Goal: Information Seeking & Learning: Learn about a topic

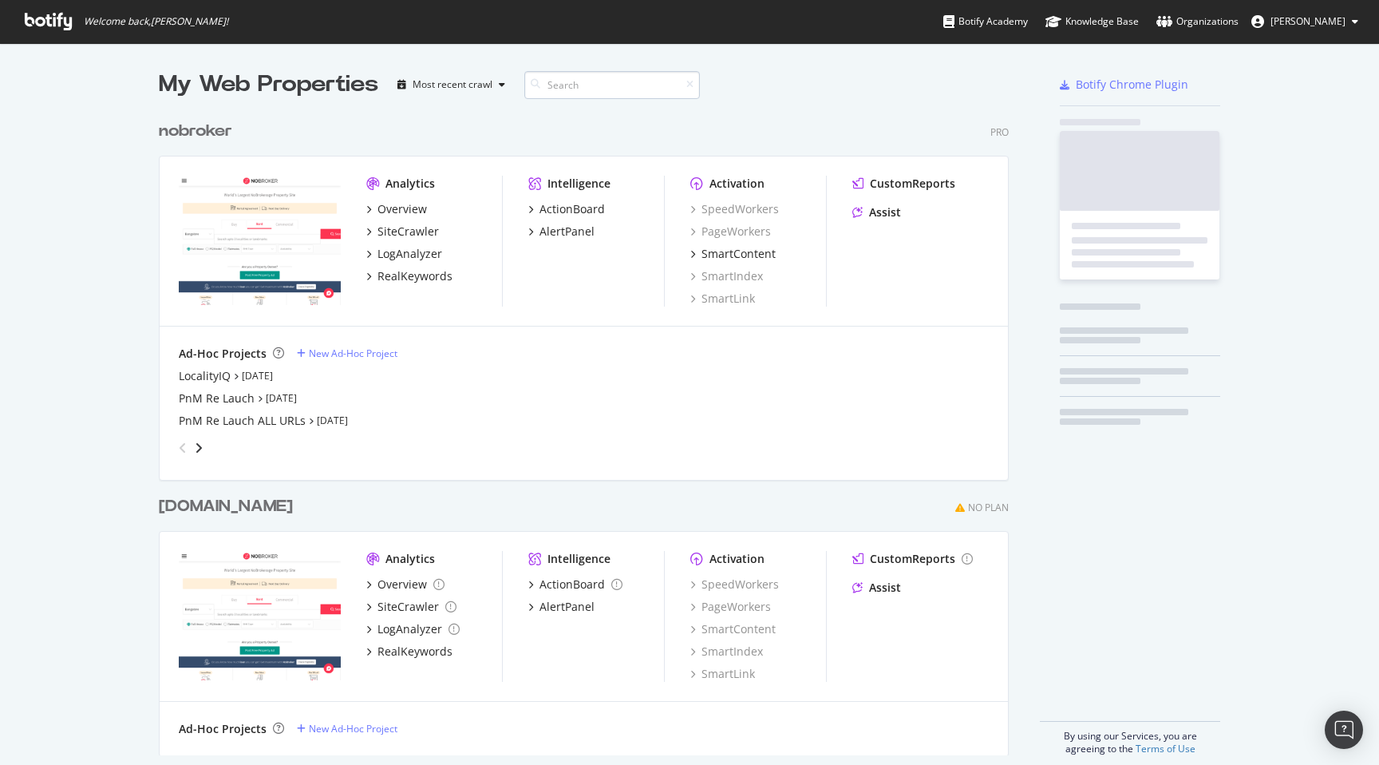
scroll to position [655, 863]
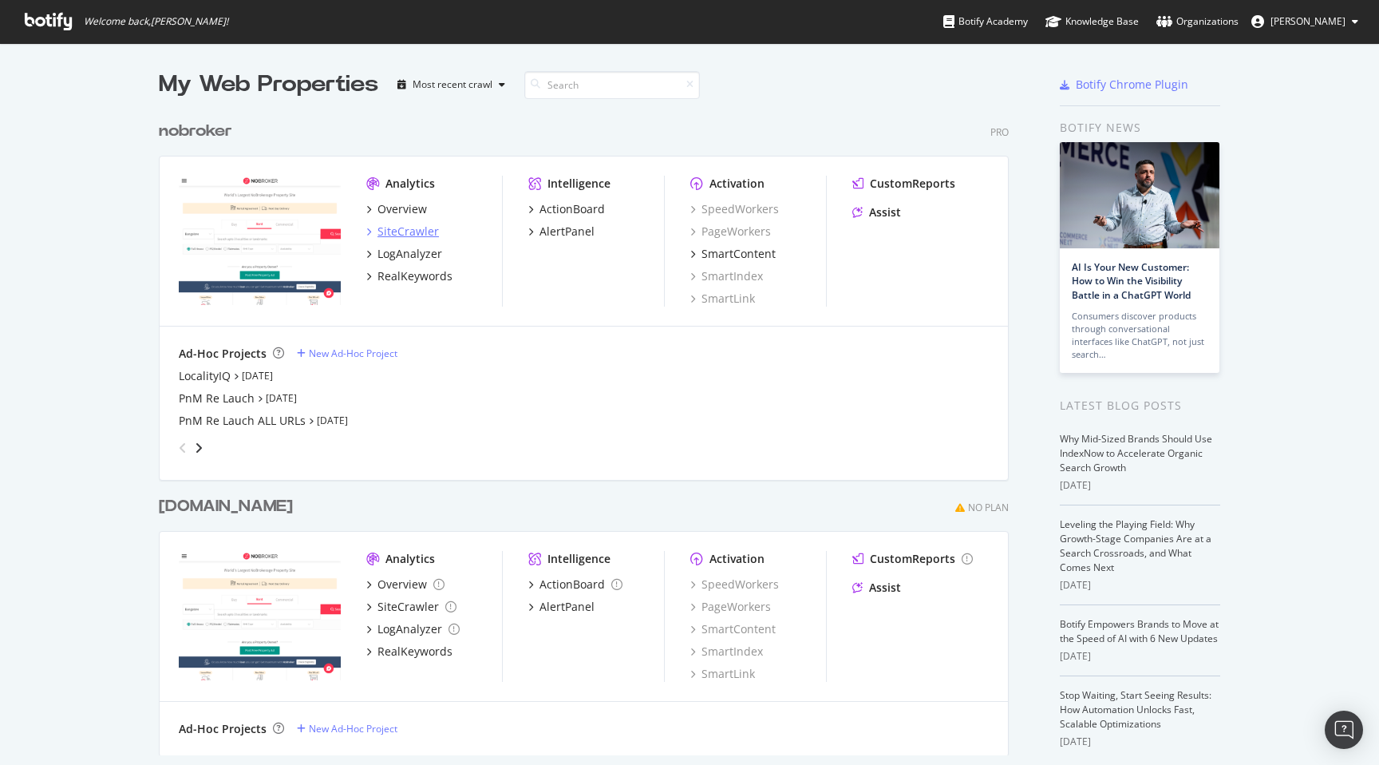
click at [417, 225] on div "SiteCrawler" at bounding box center [408, 232] width 61 height 16
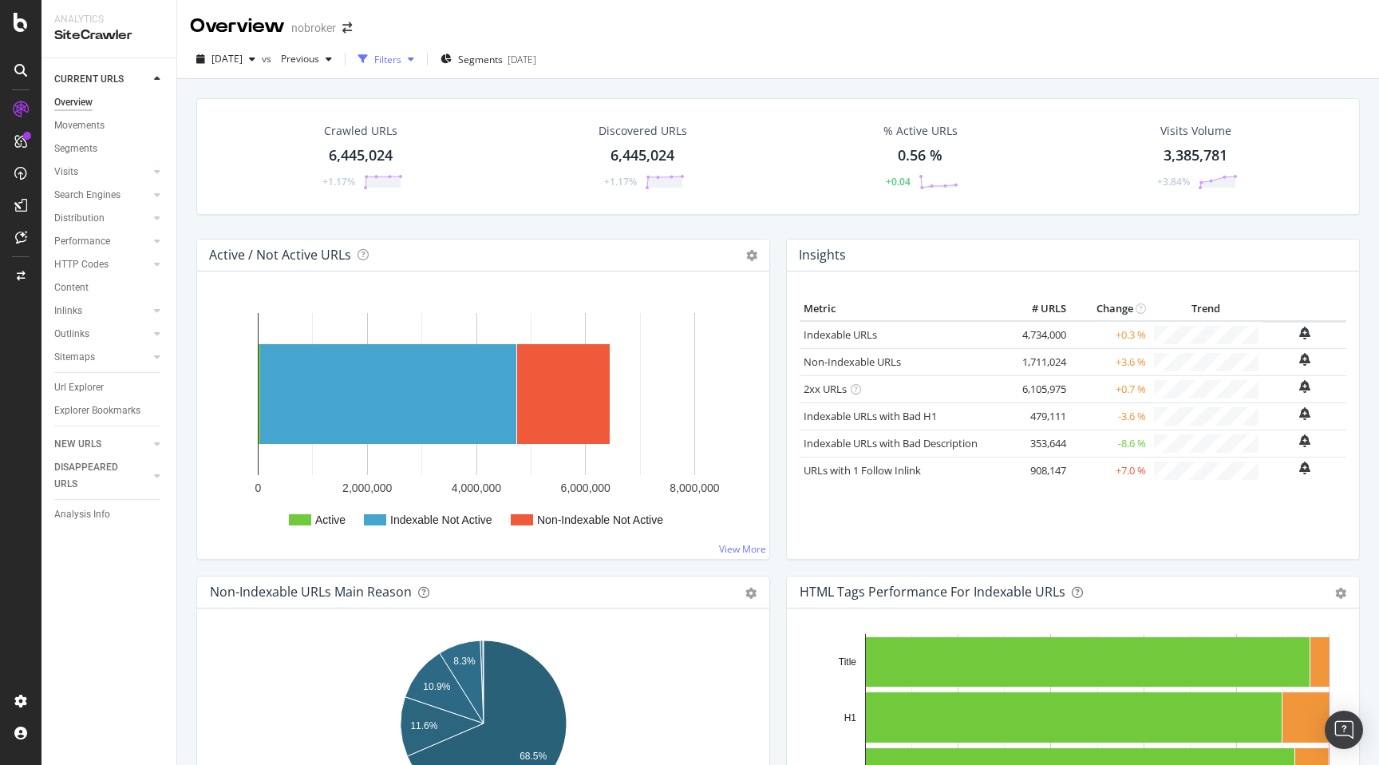
click at [402, 55] on div "Filters" at bounding box center [387, 60] width 27 height 14
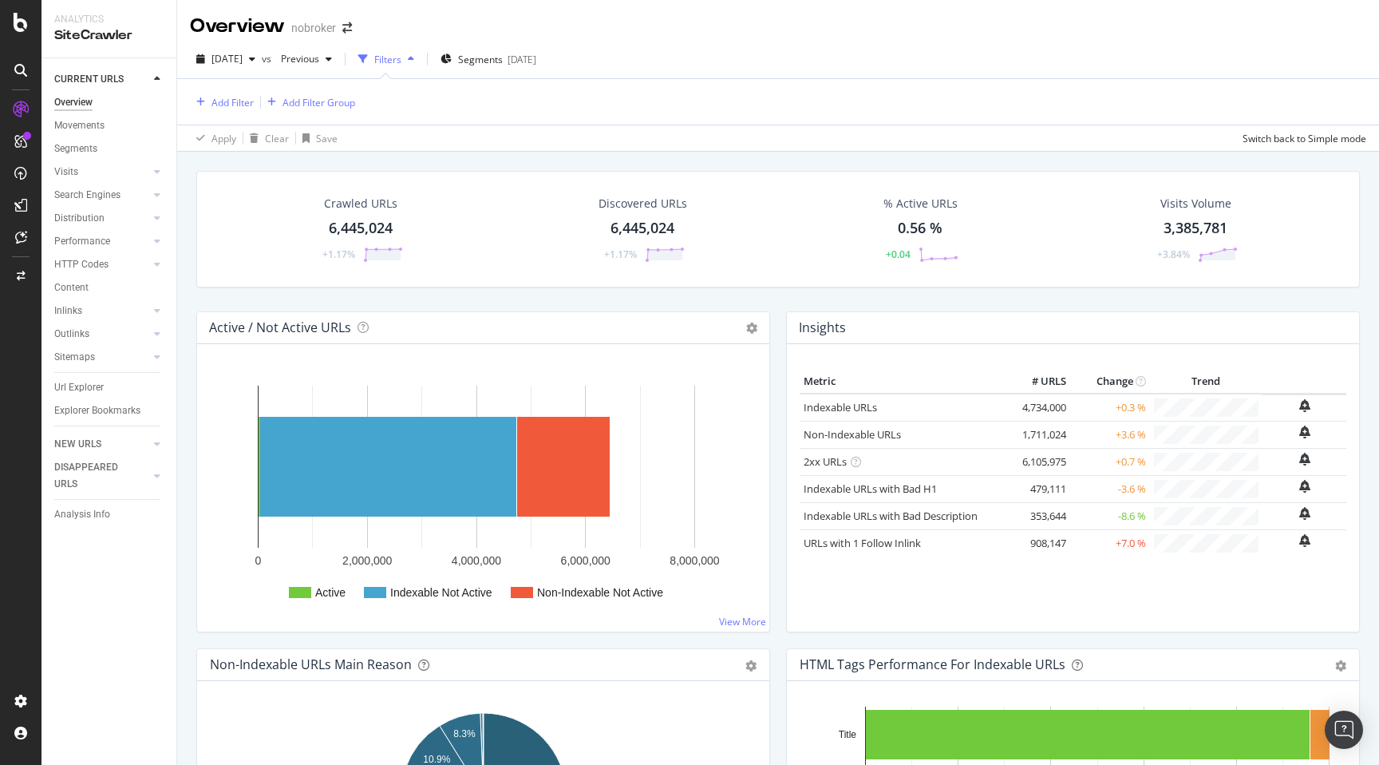
click at [402, 55] on div "Filters" at bounding box center [387, 60] width 27 height 14
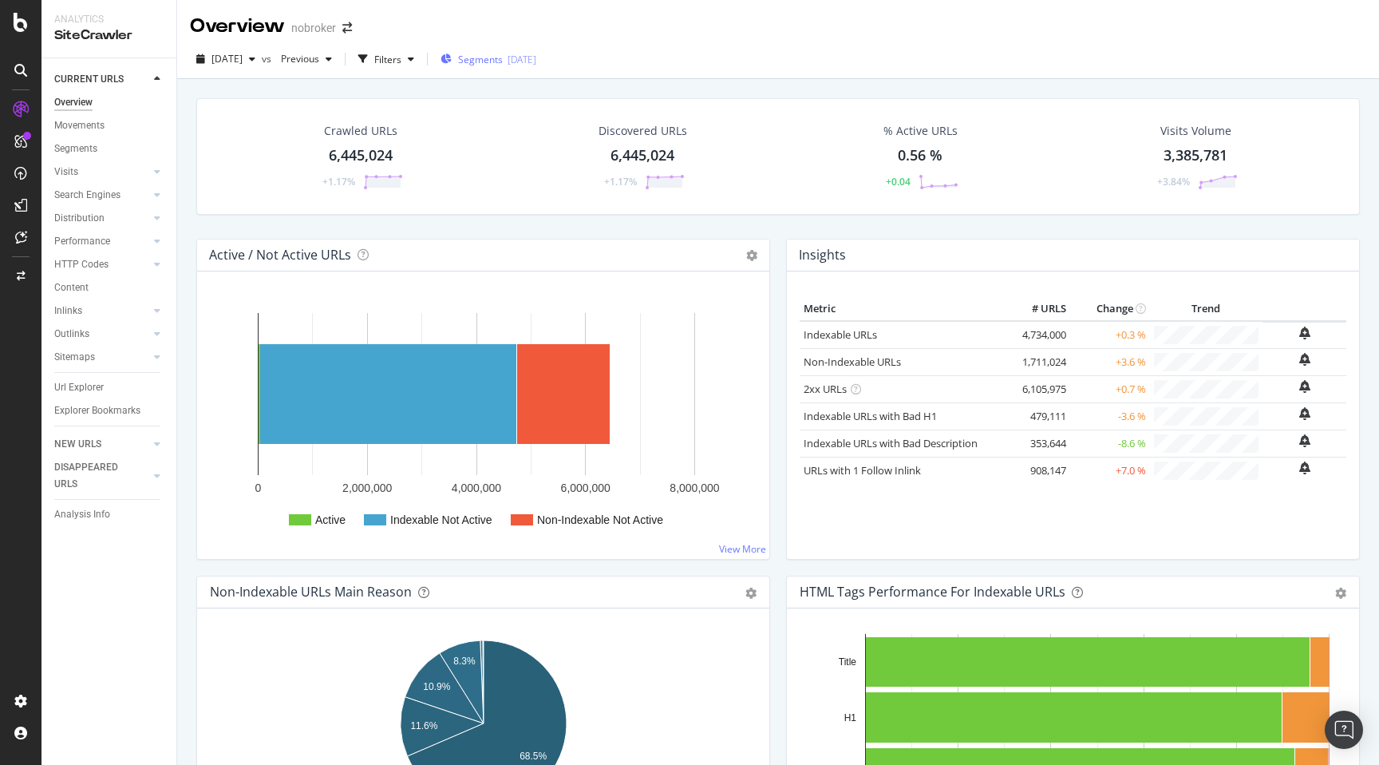
click at [503, 61] on span "Segments" at bounding box center [480, 60] width 45 height 14
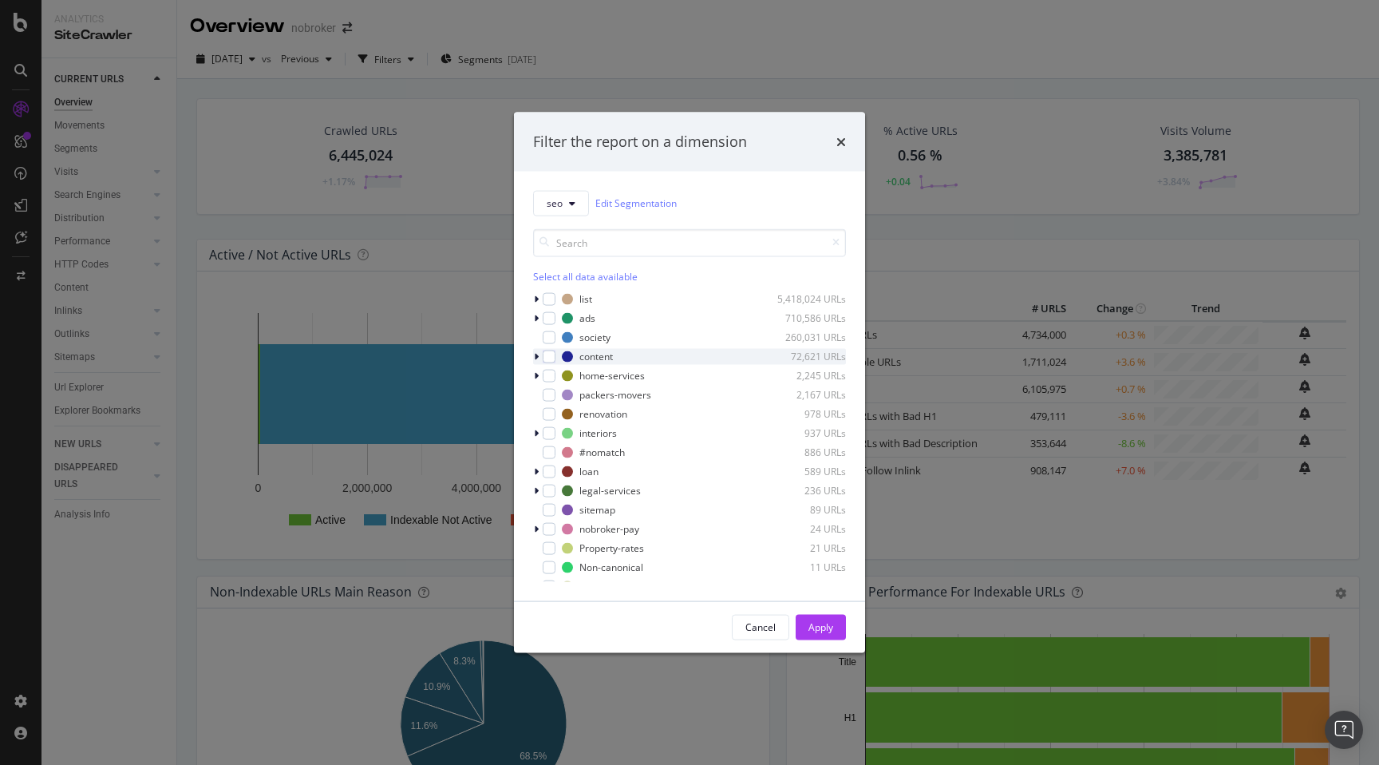
click at [539, 356] on div "modal" at bounding box center [538, 356] width 10 height 16
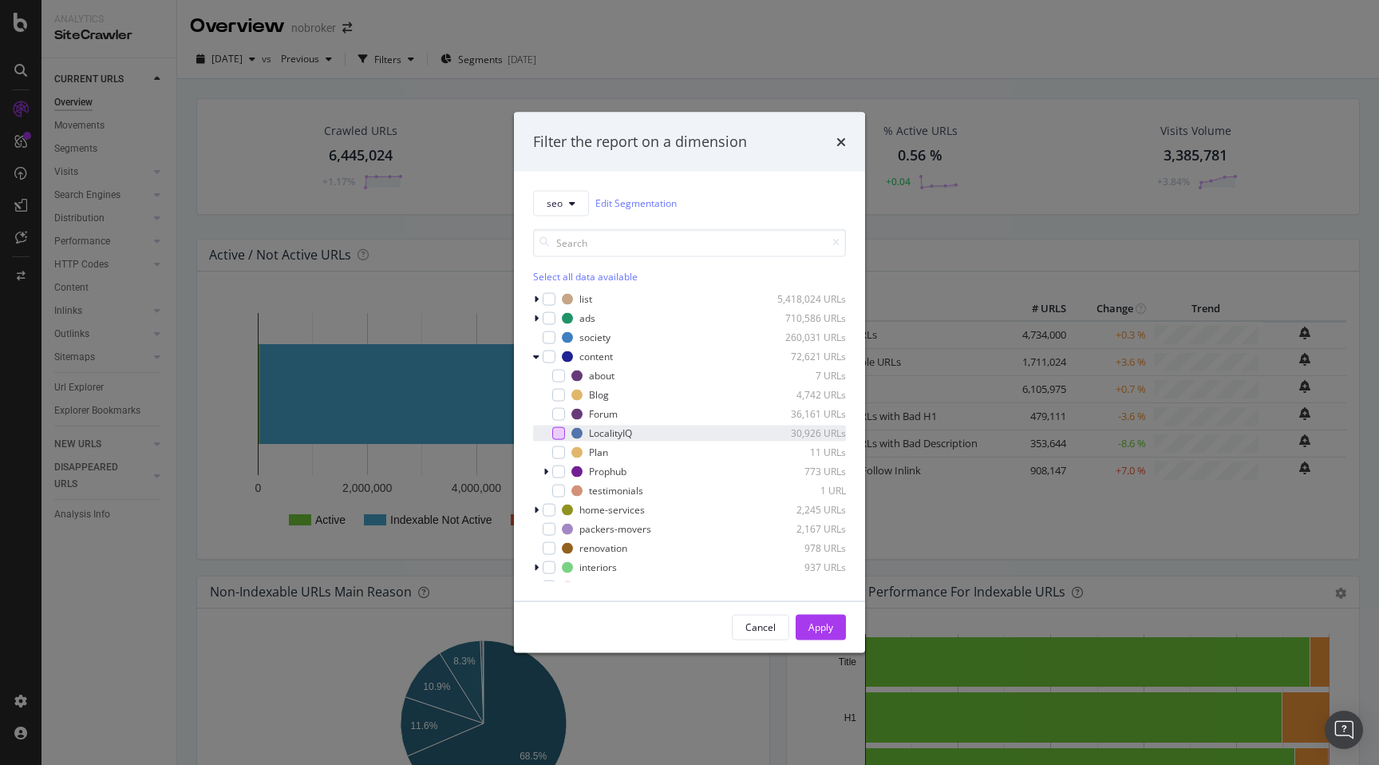
click at [560, 434] on div "modal" at bounding box center [558, 432] width 13 height 13
click at [824, 632] on div "Apply" at bounding box center [821, 627] width 25 height 14
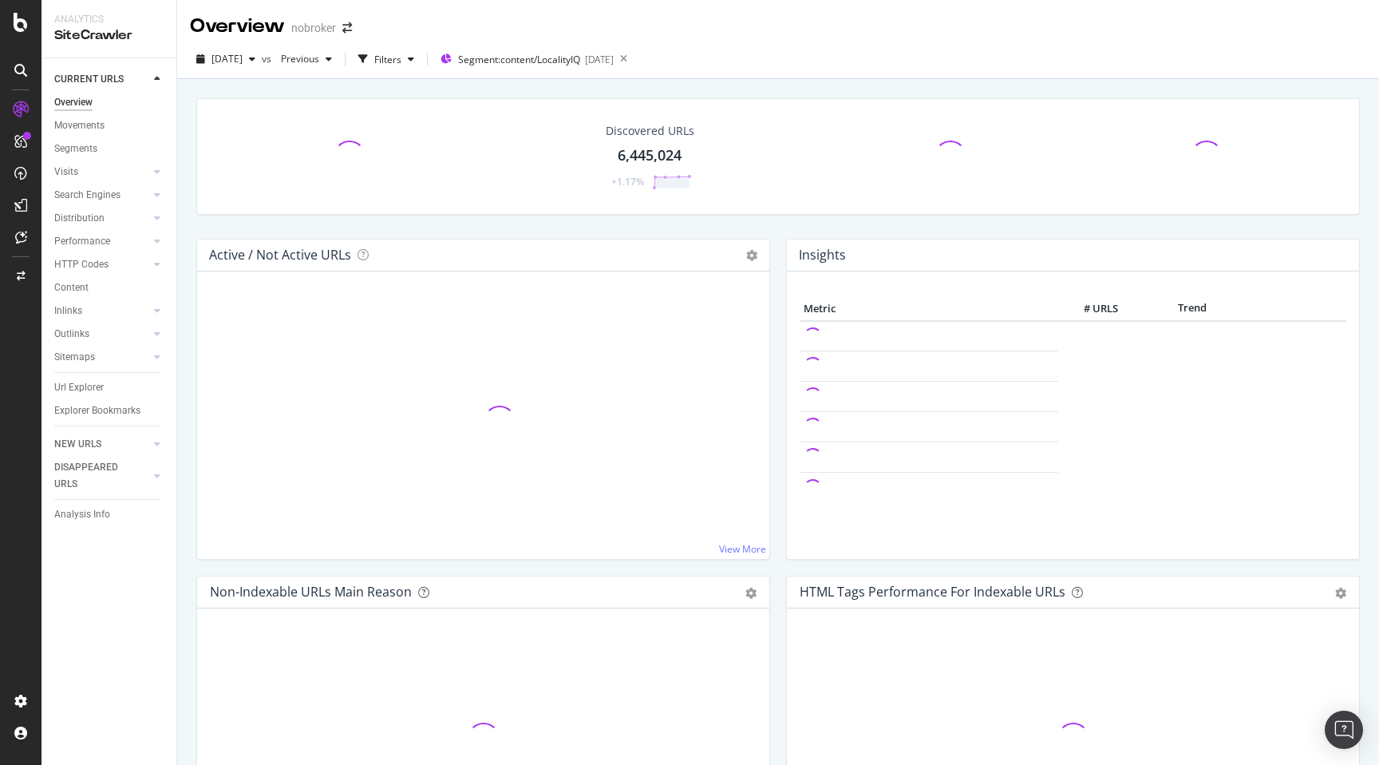
click at [786, 226] on div "Discovered URLs 6,445,024 +1.17%" at bounding box center [778, 168] width 1180 height 140
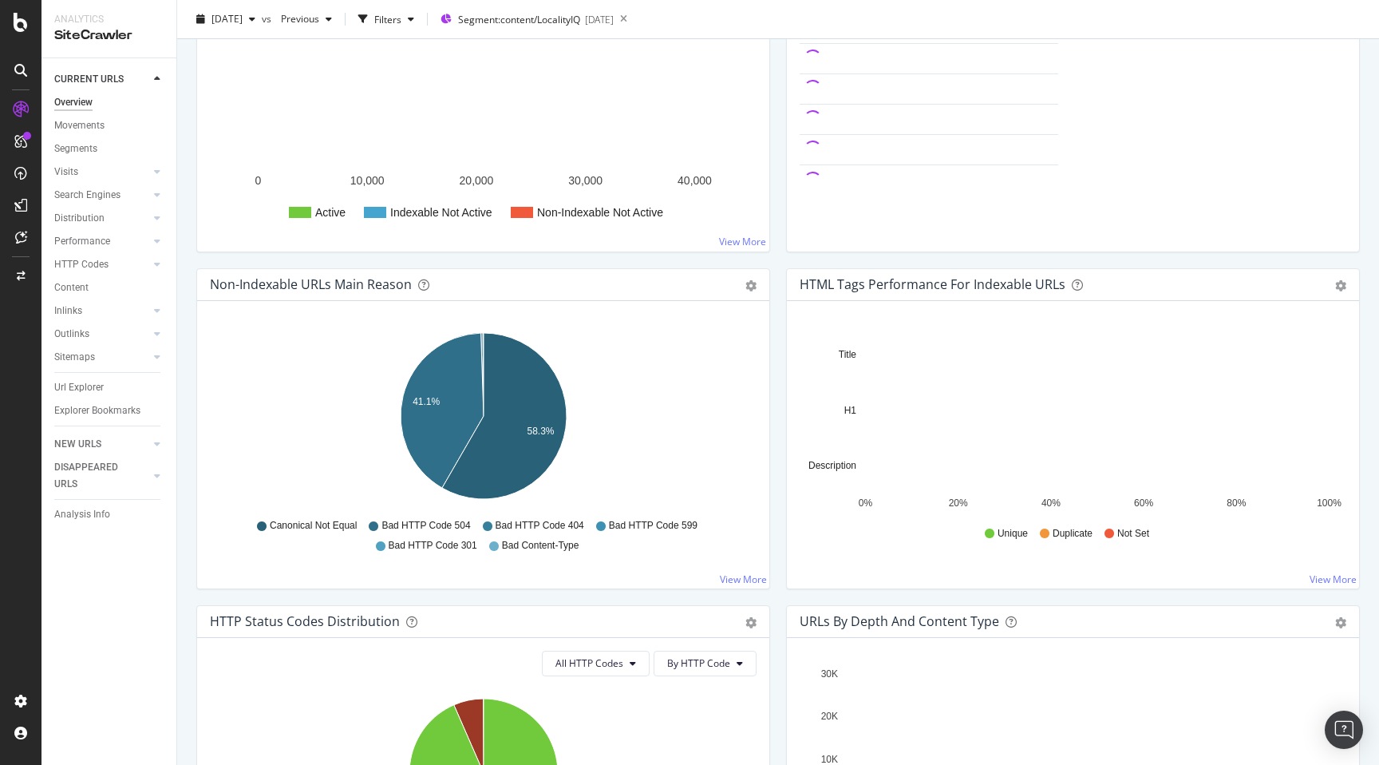
scroll to position [309, 0]
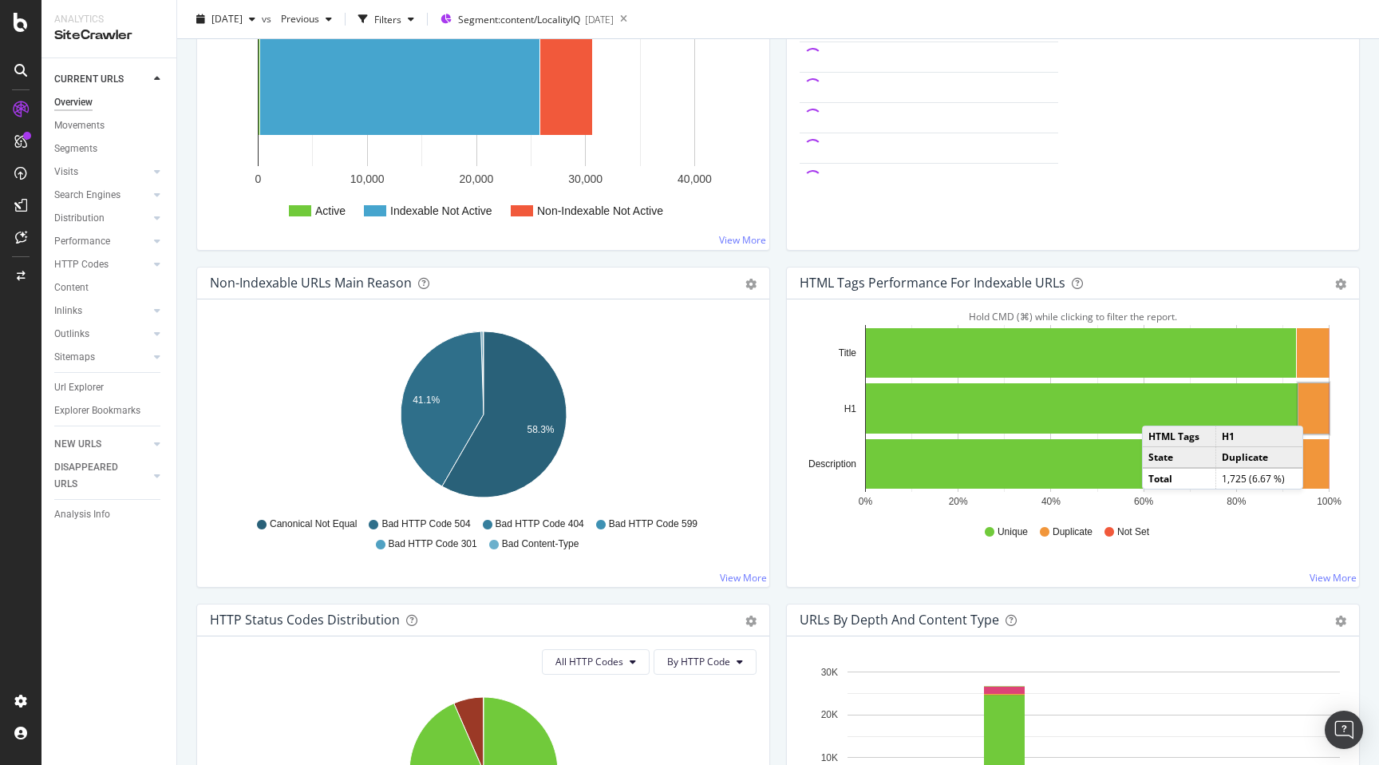
click at [1319, 409] on rect "A chart." at bounding box center [1314, 408] width 30 height 50
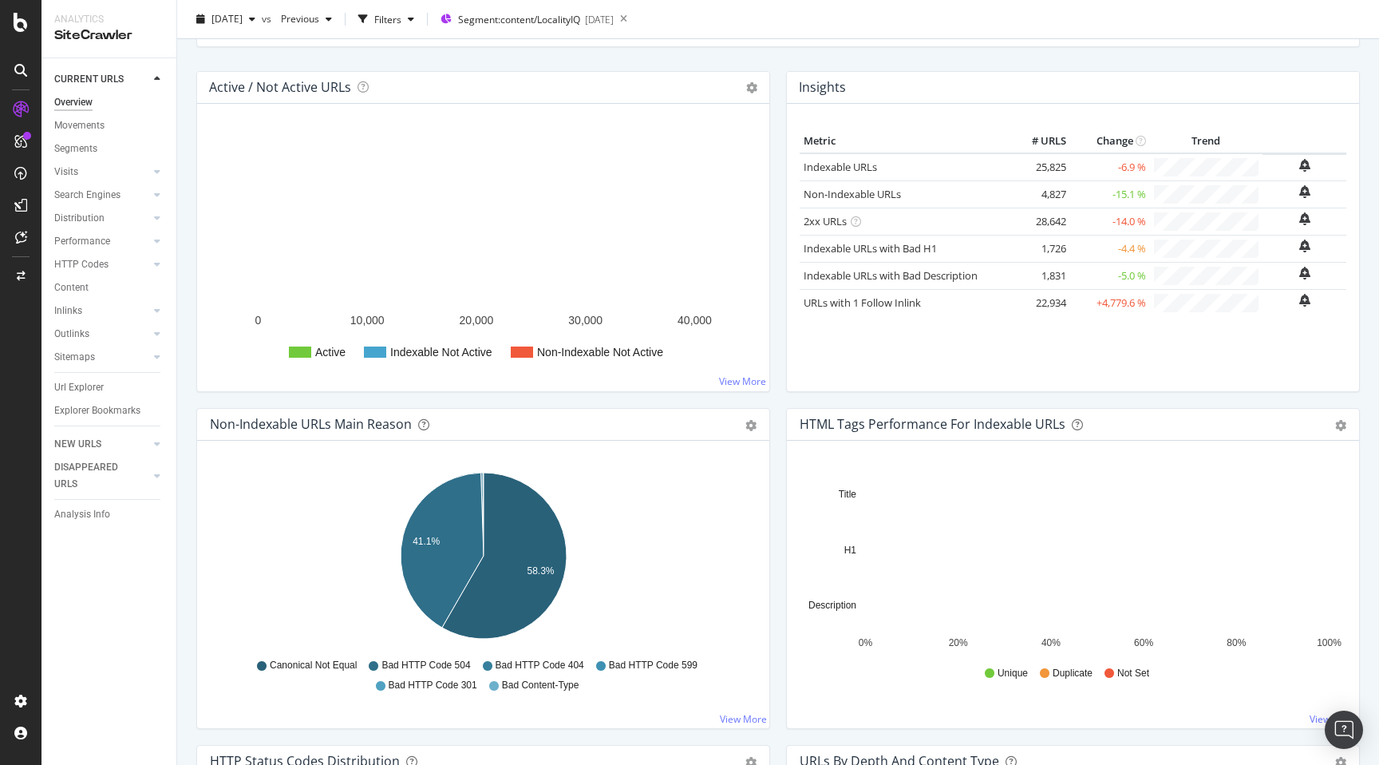
scroll to position [182, 0]
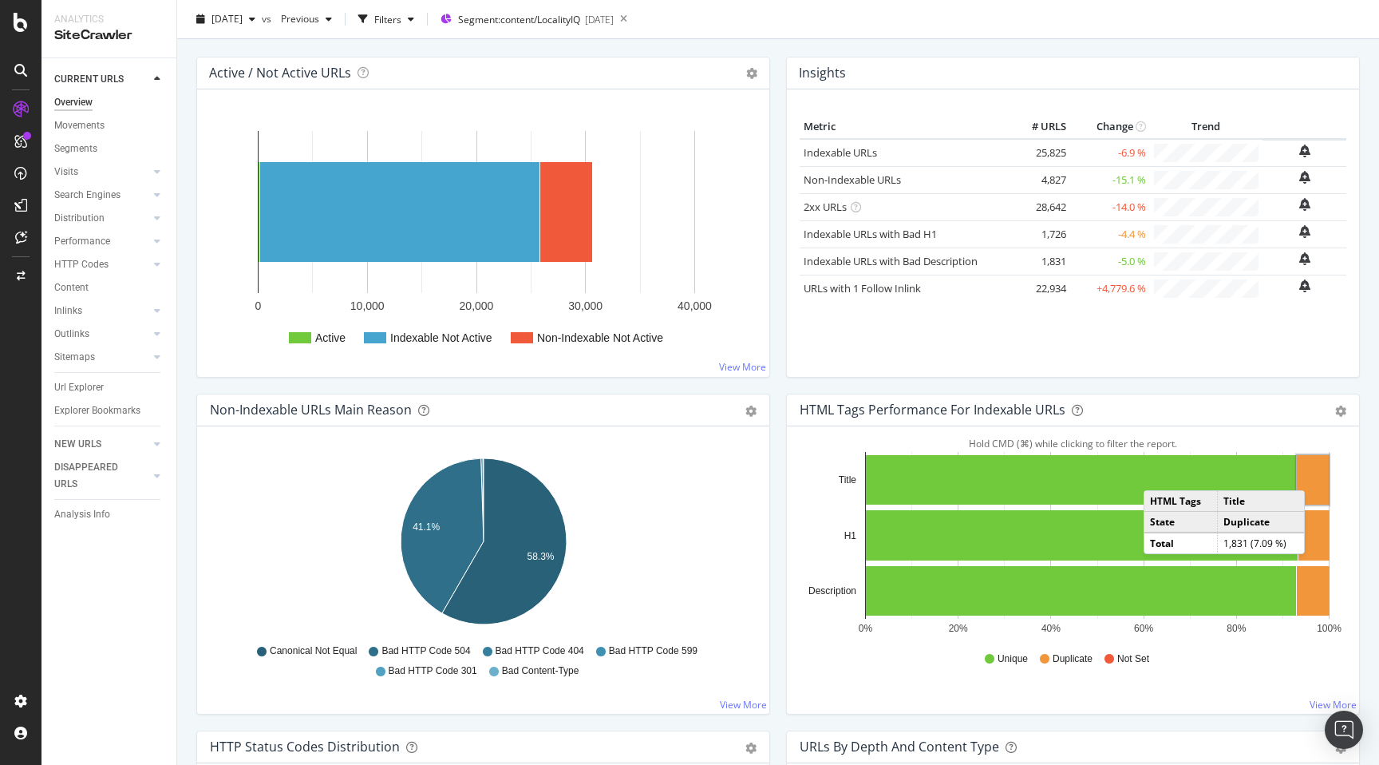
click at [1321, 474] on rect "A chart." at bounding box center [1313, 479] width 32 height 49
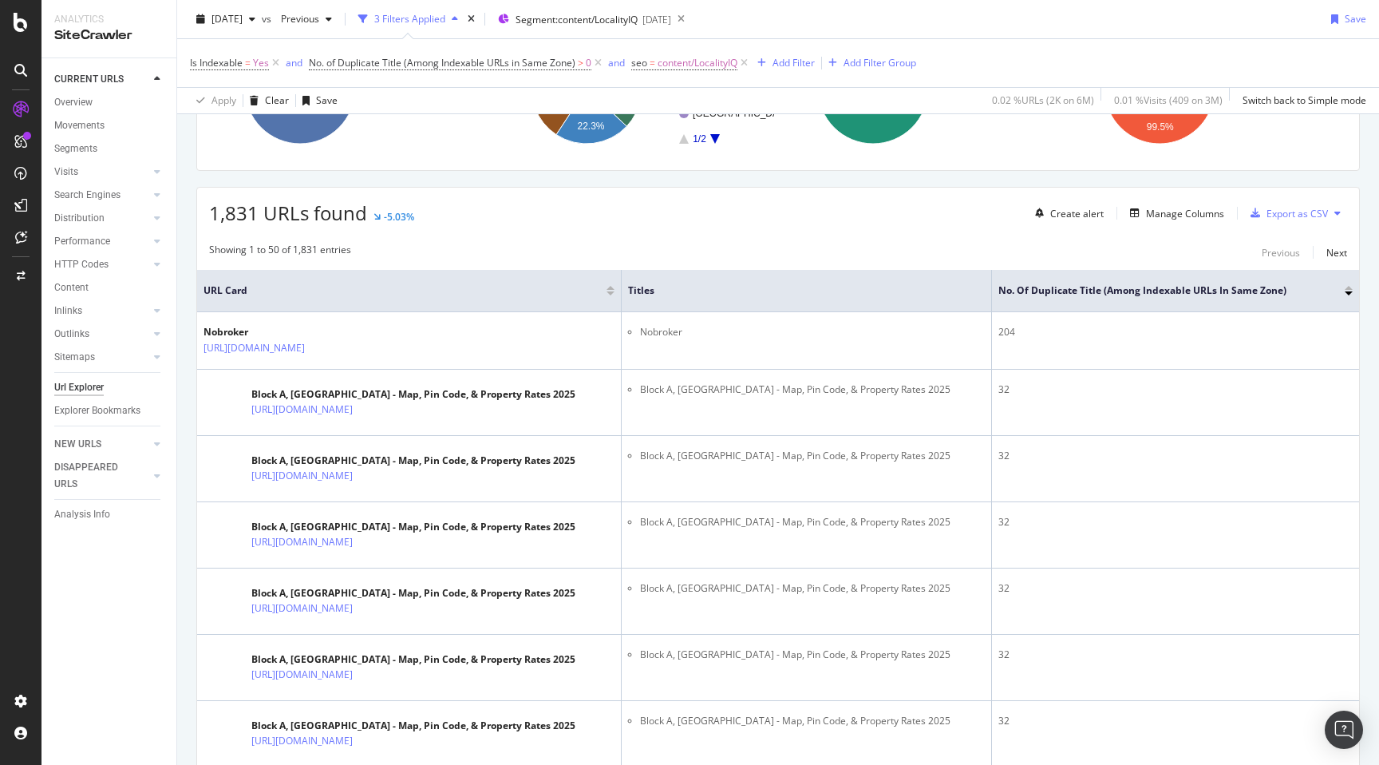
scroll to position [227, 0]
